Goal: Transaction & Acquisition: Purchase product/service

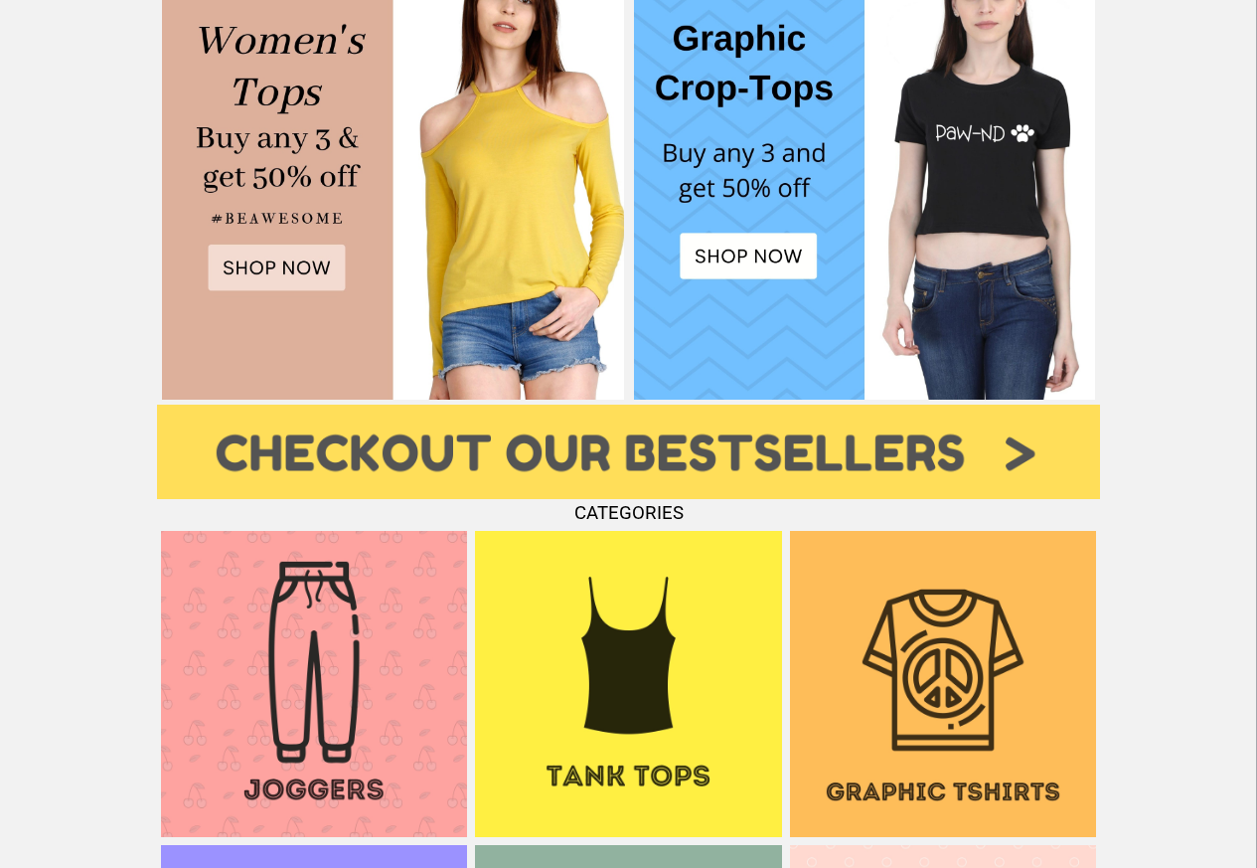
scroll to position [1026, 0]
click at [920, 726] on img at bounding box center [943, 684] width 306 height 306
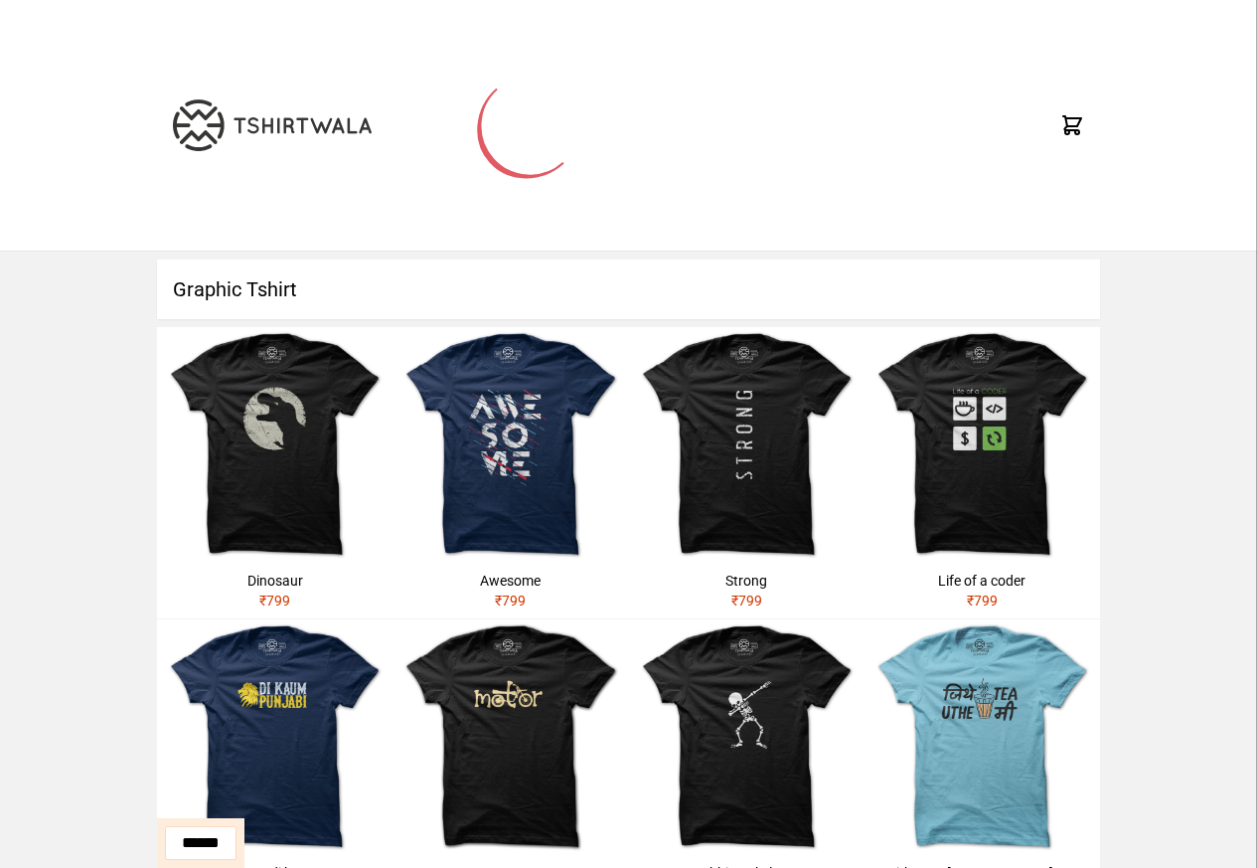
scroll to position [716, 0]
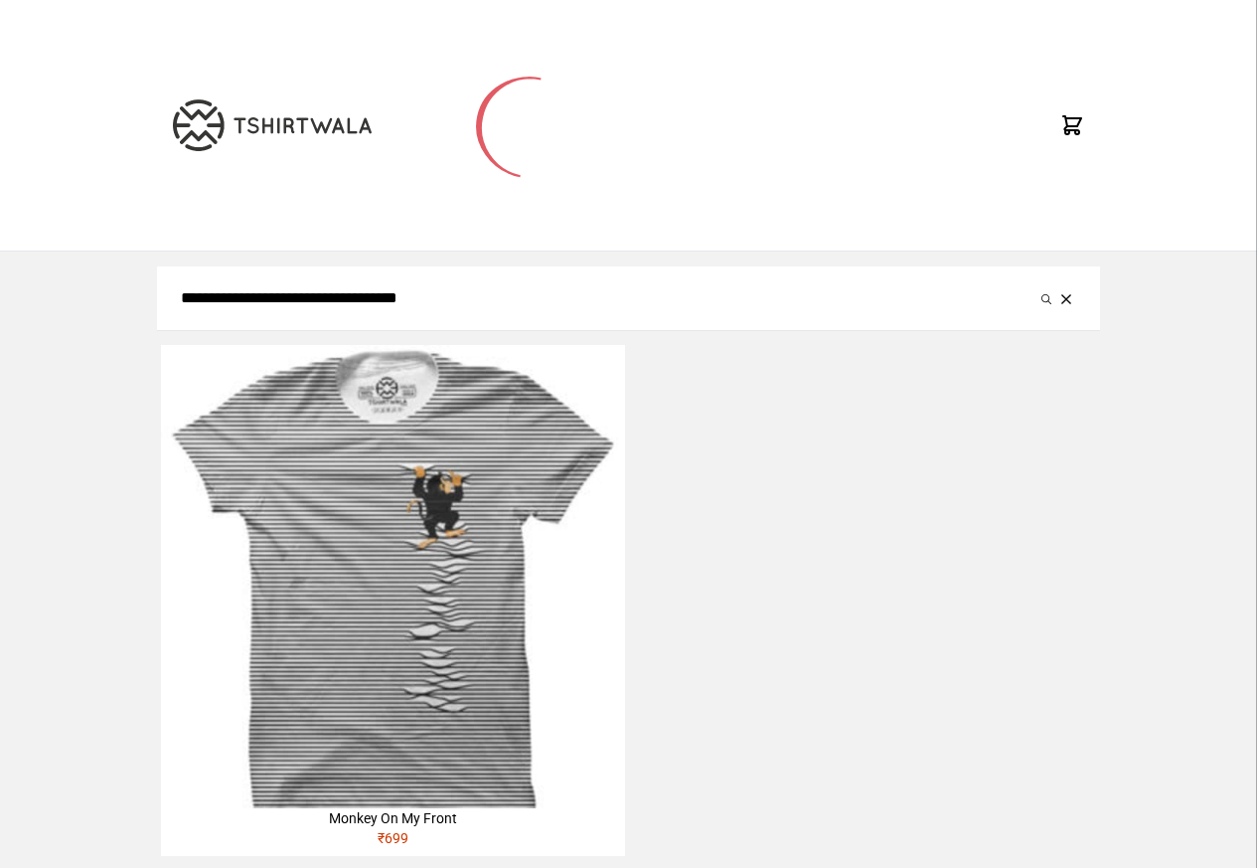
type input "**********"
click at [1037, 286] on button "submit" at bounding box center [1047, 298] width 20 height 24
click at [381, 783] on img at bounding box center [392, 576] width 463 height 463
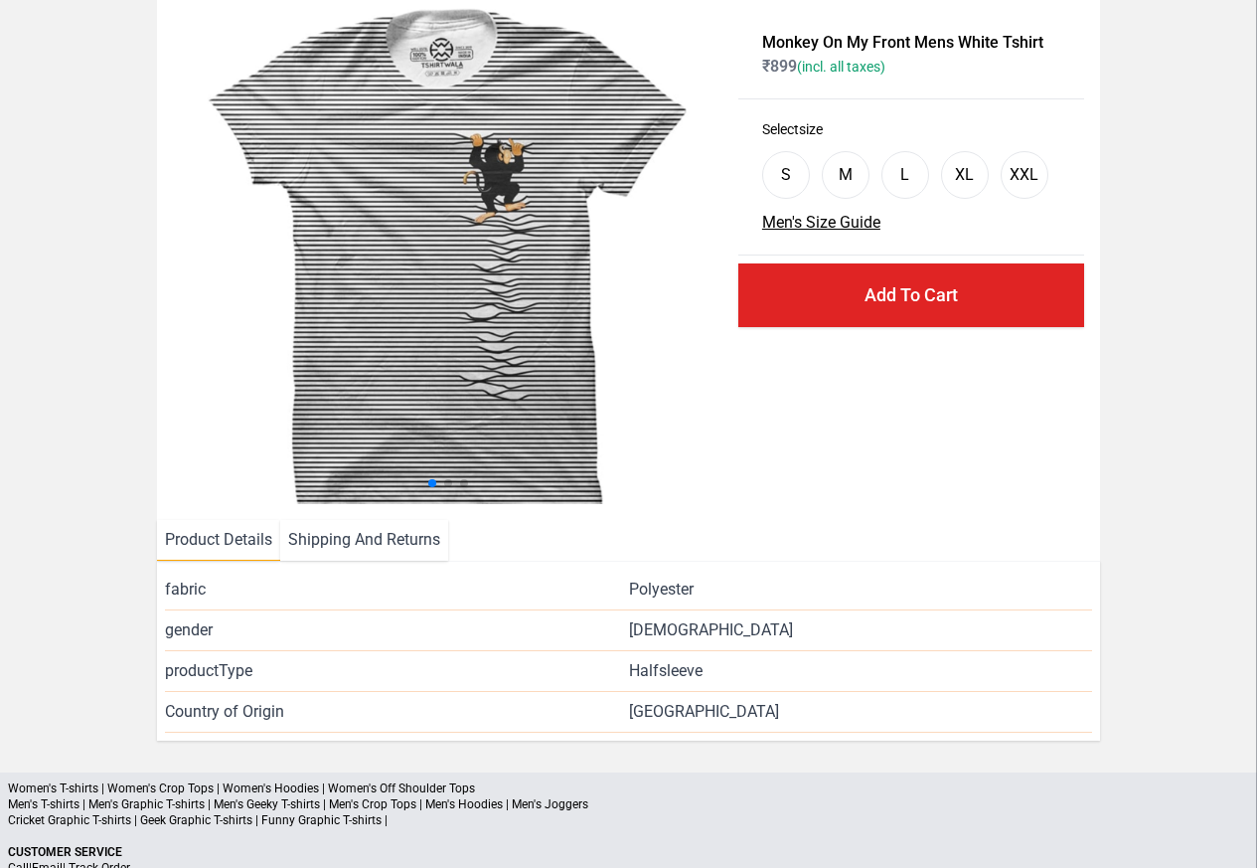
scroll to position [241, 0]
